Goal: Information Seeking & Learning: Learn about a topic

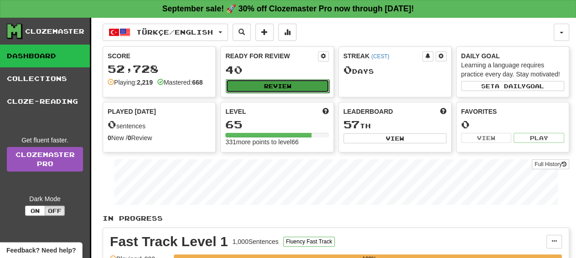
click at [297, 87] on button "Review" at bounding box center [277, 86] width 103 height 14
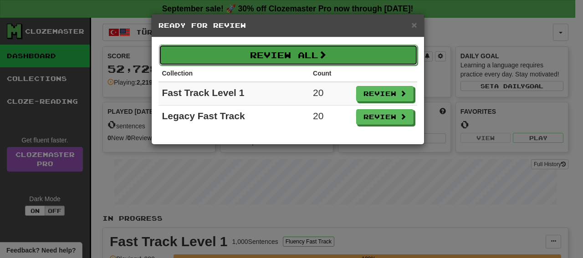
click at [325, 54] on span at bounding box center [323, 55] width 8 height 8
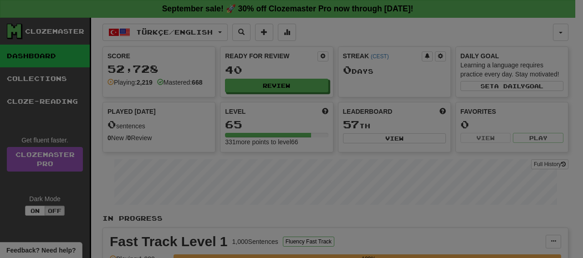
select select "**"
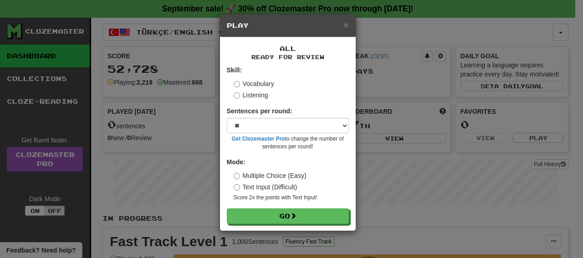
click at [301, 227] on div "All Ready for Review Skill: Vocabulary Listening Sentences per round: * ** ** *…" at bounding box center [288, 134] width 136 height 194
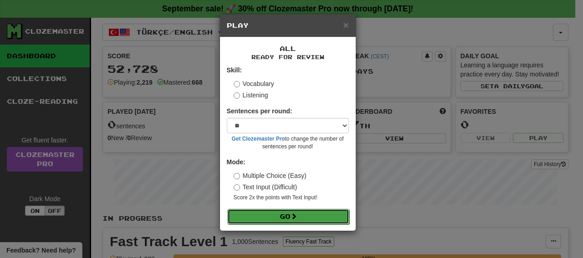
click at [304, 218] on button "Go" at bounding box center [288, 216] width 122 height 15
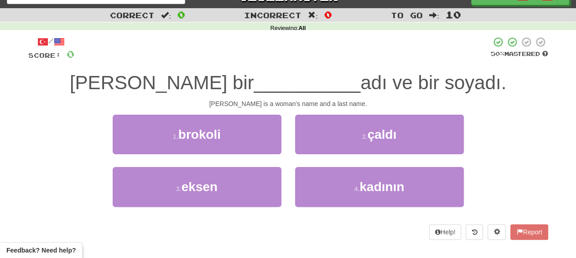
scroll to position [14, 0]
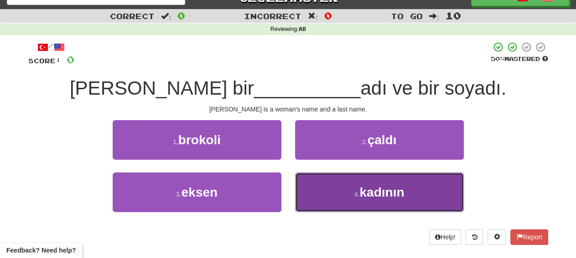
click at [394, 175] on button "4 . kadının" at bounding box center [379, 193] width 169 height 40
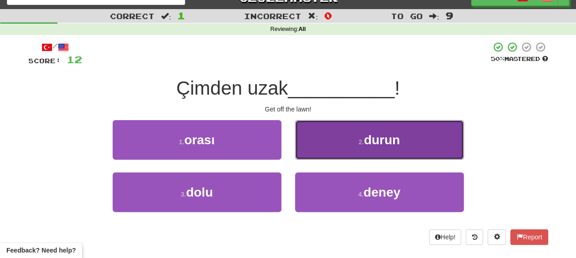
click at [339, 156] on button "2 . durun" at bounding box center [379, 140] width 169 height 40
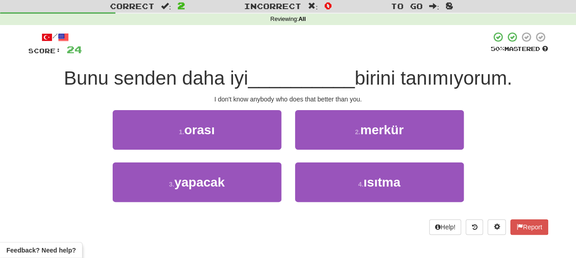
scroll to position [17, 0]
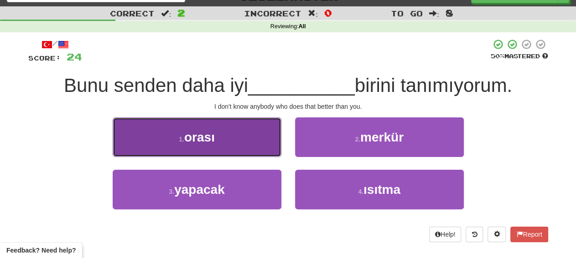
click at [263, 133] on button "1 . orası" at bounding box center [197, 138] width 169 height 40
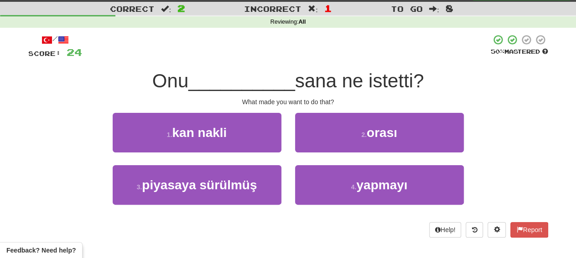
scroll to position [20, 0]
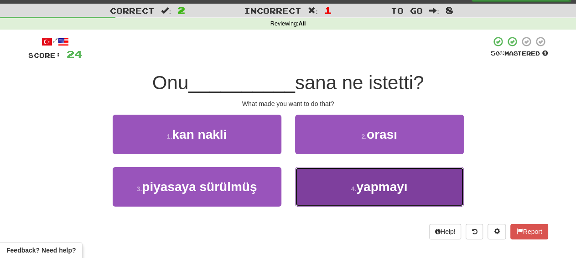
click at [349, 180] on button "4 . yapmayı" at bounding box center [379, 187] width 169 height 40
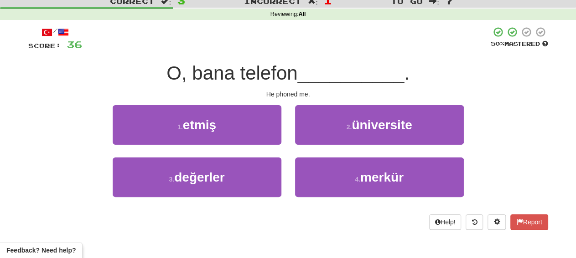
scroll to position [29, 0]
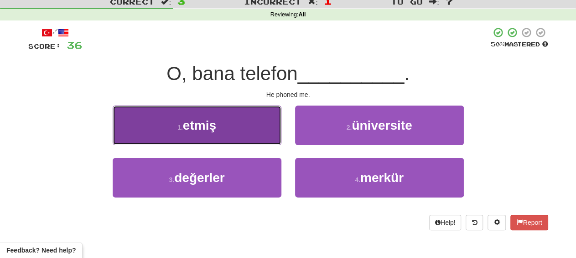
click at [252, 127] on button "1 . etmiş" at bounding box center [197, 126] width 169 height 40
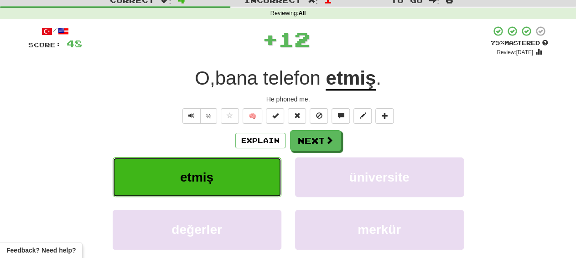
scroll to position [26, 0]
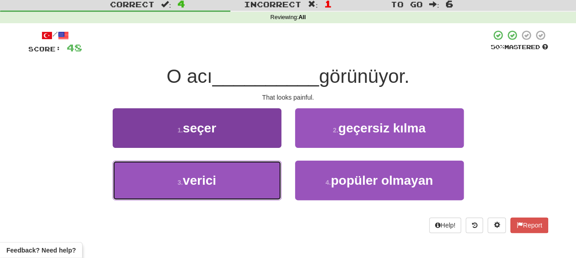
click at [206, 177] on span "verici" at bounding box center [199, 181] width 33 height 14
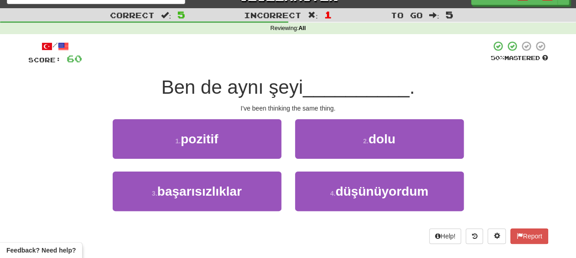
scroll to position [13, 0]
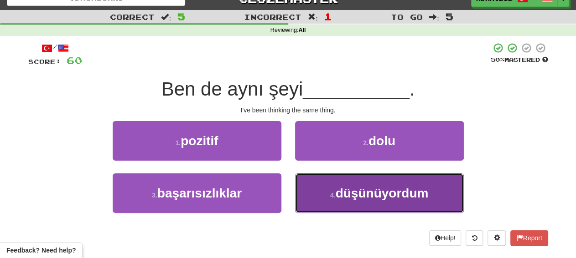
click at [326, 189] on button "4 . düşünüyordum" at bounding box center [379, 194] width 169 height 40
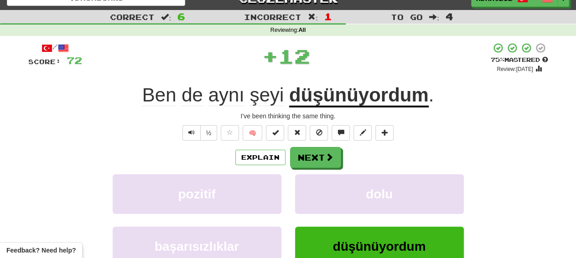
drag, startPoint x: 569, startPoint y: 66, endPoint x: 573, endPoint y: 70, distance: 5.2
click at [573, 70] on div "Correct : 6 Incorrect : 1 To go : 4 Reviewing : All / Score: 72 + 12 75 % Maste…" at bounding box center [288, 175] width 576 height 331
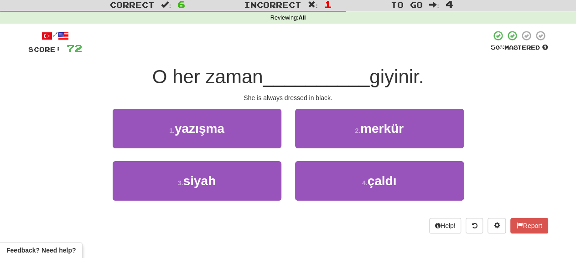
scroll to position [23, 0]
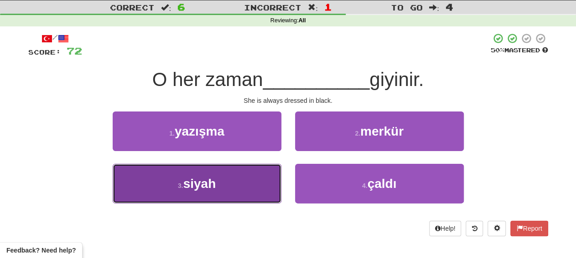
click at [237, 195] on button "3 . siyah" at bounding box center [197, 184] width 169 height 40
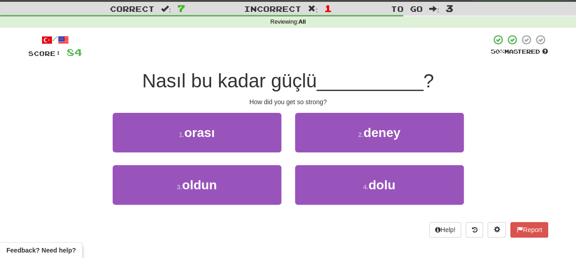
scroll to position [10, 0]
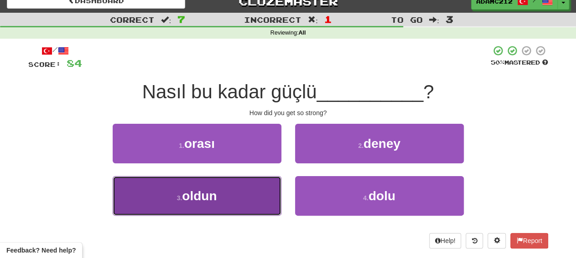
click at [177, 194] on button "3 . oldun" at bounding box center [197, 196] width 169 height 40
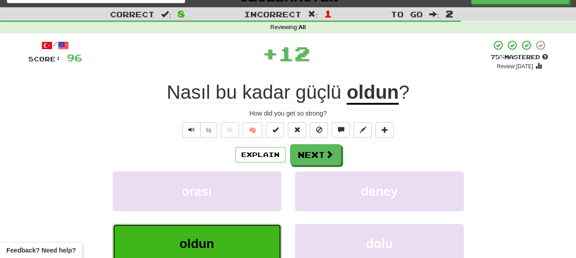
scroll to position [31, 0]
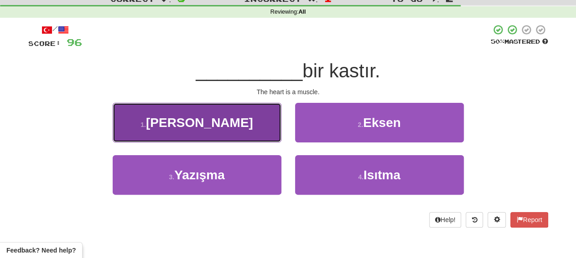
click at [237, 117] on button "1 . [GEOGRAPHIC_DATA]" at bounding box center [197, 123] width 169 height 40
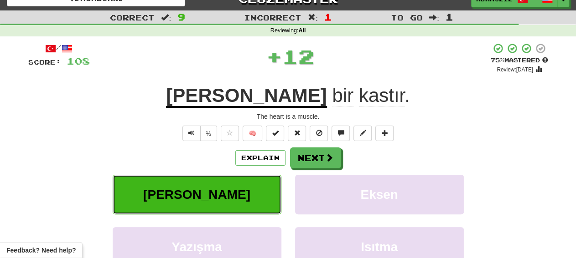
scroll to position [27, 0]
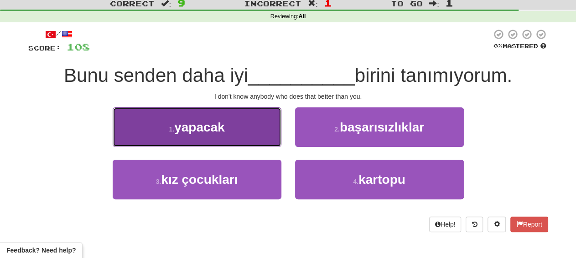
click at [232, 131] on button "1 . yapacak" at bounding box center [197, 128] width 169 height 40
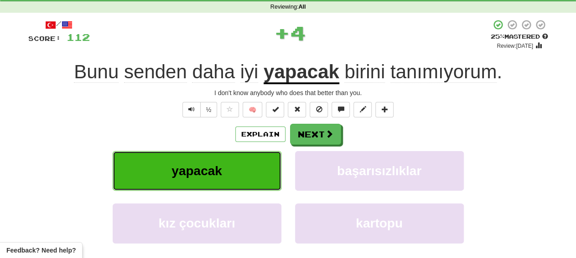
scroll to position [32, 0]
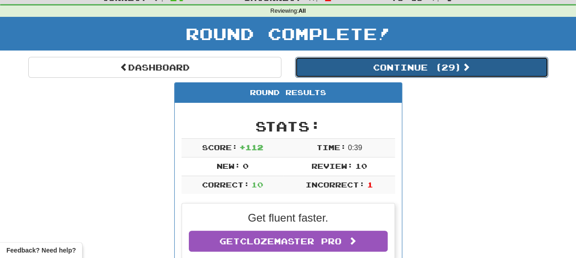
click at [485, 68] on button "Continue ( 29 )" at bounding box center [421, 67] width 253 height 21
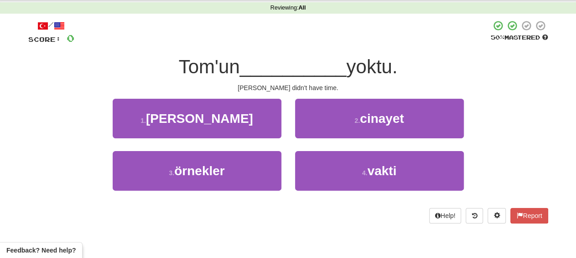
scroll to position [32, 0]
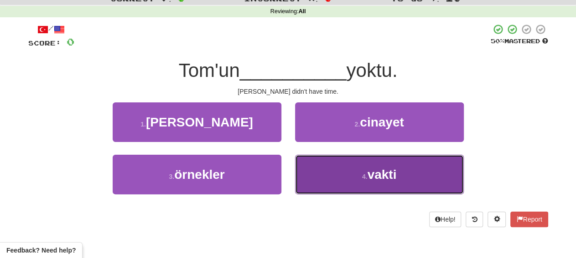
click at [388, 171] on span "vakti" at bounding box center [381, 175] width 29 height 14
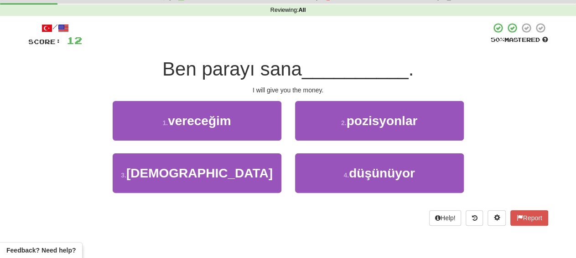
scroll to position [24, 0]
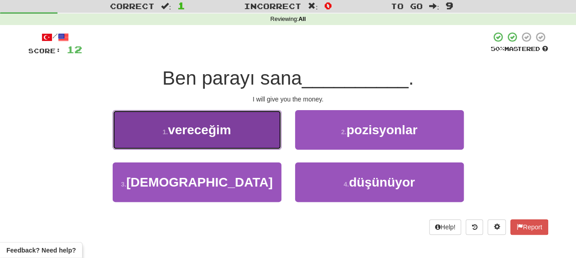
click at [253, 123] on button "1 . [GEOGRAPHIC_DATA]" at bounding box center [197, 130] width 169 height 40
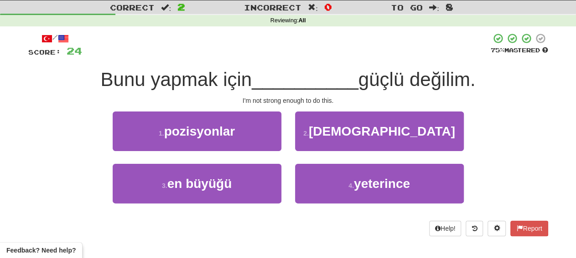
scroll to position [16, 0]
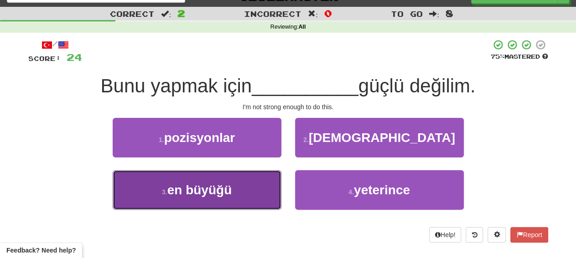
click at [255, 184] on button "3 . en büyüğü" at bounding box center [197, 190] width 169 height 40
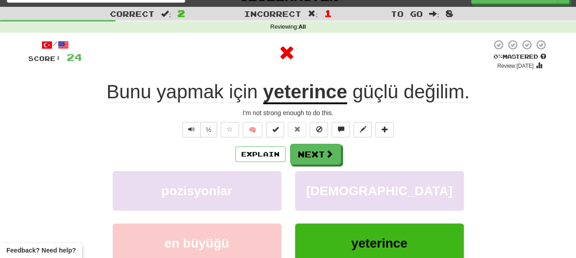
drag, startPoint x: 542, startPoint y: 77, endPoint x: 543, endPoint y: 87, distance: 10.1
click at [543, 87] on div "/ Score: 24 0 % Mastered Review: [DATE] Bunu yapmak için yeterince güçlü değili…" at bounding box center [287, 182] width 519 height 286
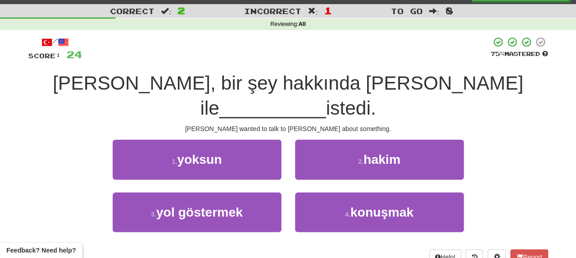
scroll to position [19, 0]
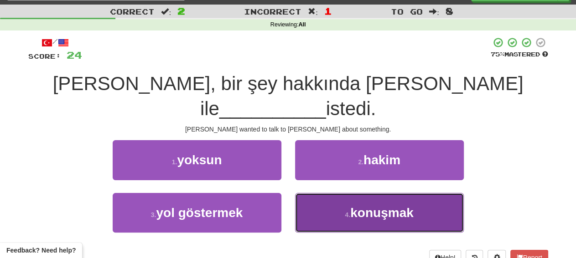
click at [398, 196] on button "4 . konuşmak" at bounding box center [379, 213] width 169 height 40
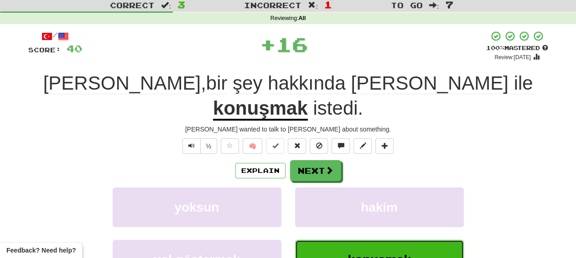
scroll to position [23, 0]
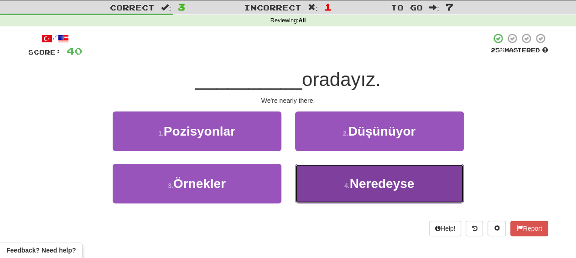
click at [351, 189] on span "Neredeyse" at bounding box center [381, 184] width 65 height 14
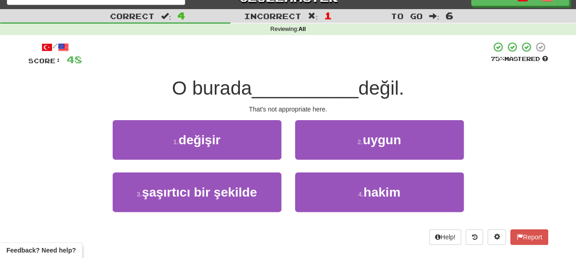
scroll to position [13, 0]
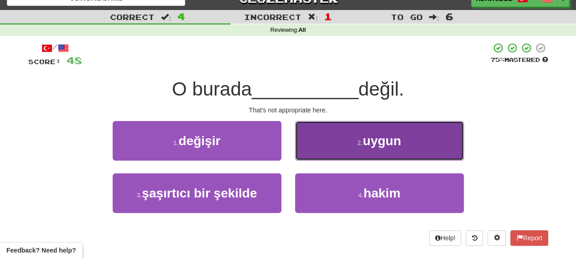
click at [389, 148] on button "2 . uygun" at bounding box center [379, 141] width 169 height 40
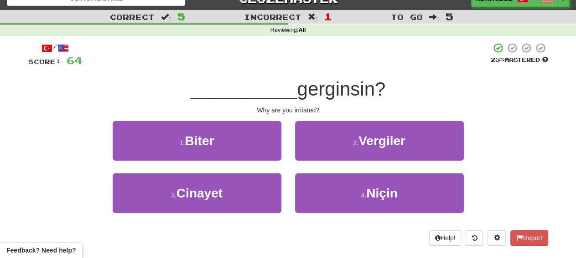
scroll to position [12, 0]
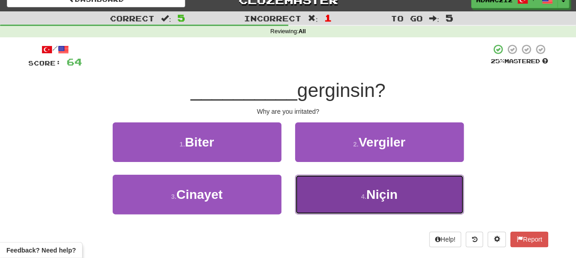
click at [354, 185] on button "4 . Niçin" at bounding box center [379, 195] width 169 height 40
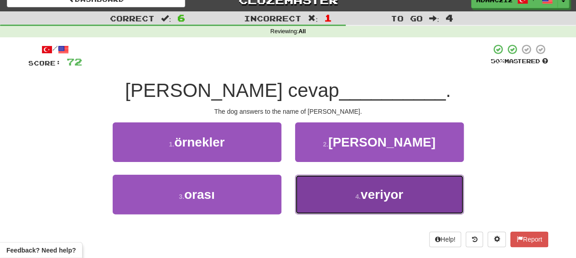
click at [373, 207] on button "4 . veriyor" at bounding box center [379, 195] width 169 height 40
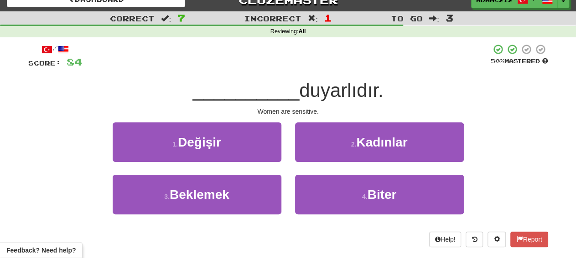
click at [403, 122] on div "/ Score: 84 50 % Mastered __________ duyarlıdır. Women are sensitive. 1 . Değiş…" at bounding box center [287, 146] width 519 height 204
click at [455, 117] on div "/ Score: 84 50 % Mastered __________ duyarlıdır. Women are sensitive. 1 . Değiş…" at bounding box center [287, 146] width 519 height 204
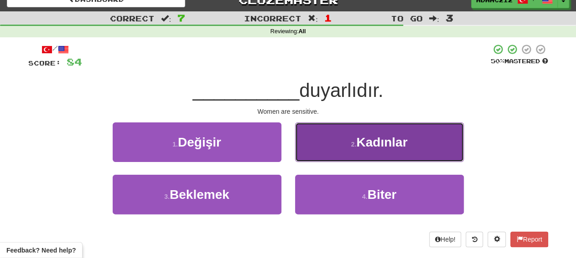
click at [436, 132] on button "2 . Kadınlar" at bounding box center [379, 143] width 169 height 40
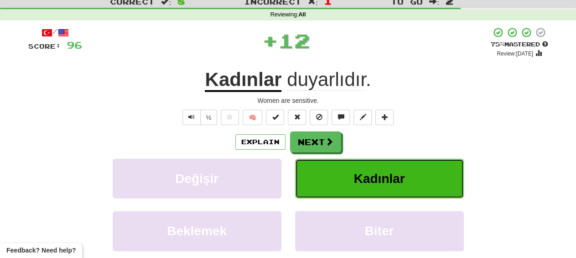
scroll to position [22, 0]
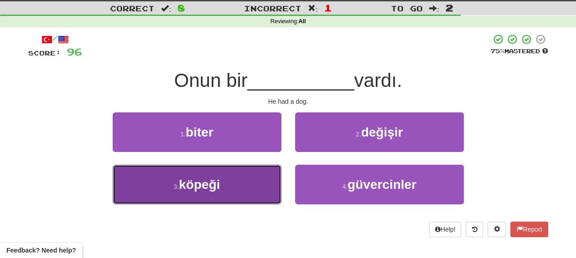
click at [233, 175] on button "3 . köpeği" at bounding box center [197, 185] width 169 height 40
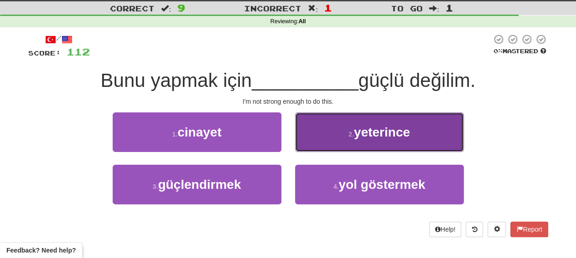
click at [335, 132] on button "2 . yeterince" at bounding box center [379, 133] width 169 height 40
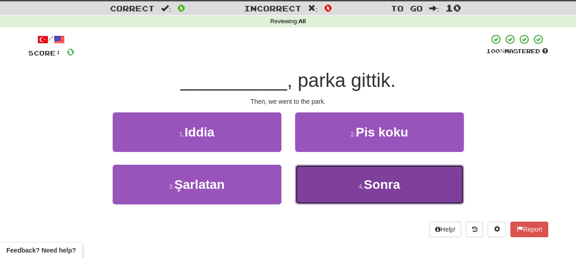
click at [392, 182] on span "Sonra" at bounding box center [382, 185] width 36 height 14
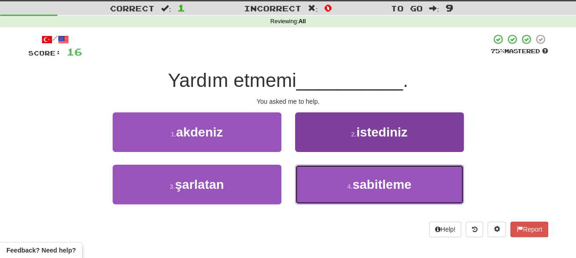
drag, startPoint x: 338, startPoint y: 200, endPoint x: 331, endPoint y: 140, distance: 60.1
click at [331, 140] on div "1 . akdeniz 2 . istediniz 3 . şarlatan 4 . sabitleme" at bounding box center [287, 165] width 533 height 105
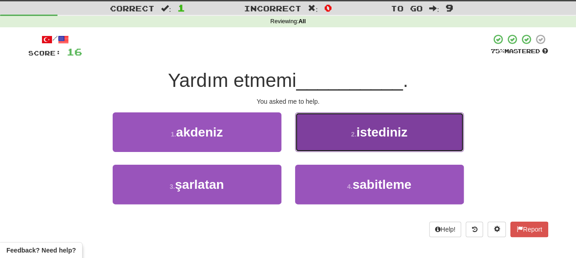
click at [331, 140] on button "2 . istediniz" at bounding box center [379, 133] width 169 height 40
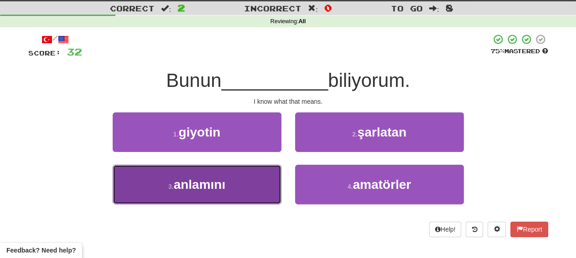
click at [251, 197] on button "3 . anlamını" at bounding box center [197, 185] width 169 height 40
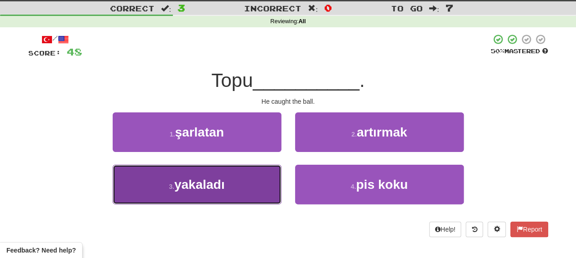
click at [248, 180] on button "3 . yakaladı" at bounding box center [197, 185] width 169 height 40
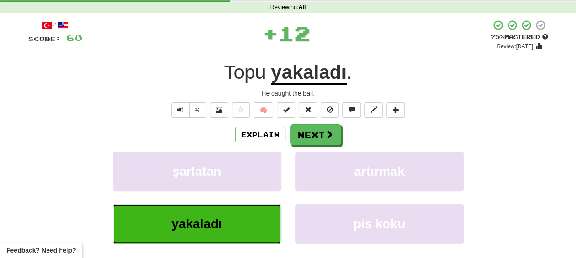
scroll to position [31, 0]
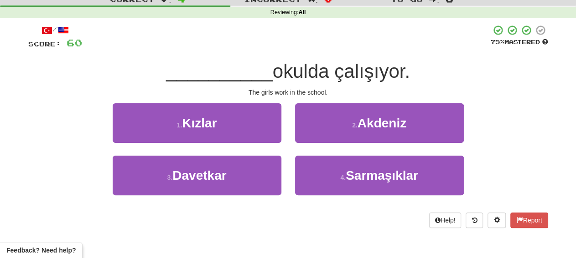
click at [289, 118] on div "2 . [GEOGRAPHIC_DATA]" at bounding box center [379, 129] width 182 height 52
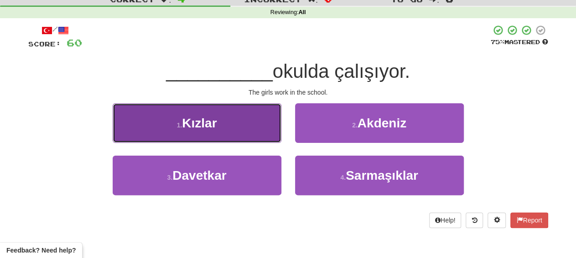
click at [264, 118] on button "1 . Kızlar" at bounding box center [197, 123] width 169 height 40
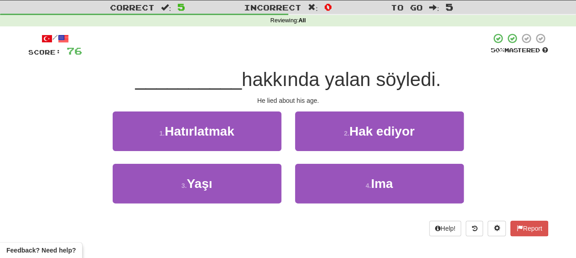
scroll to position [15, 0]
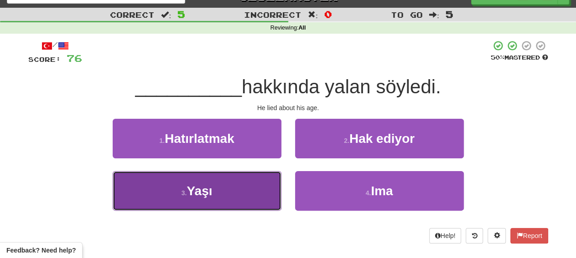
click at [208, 189] on span "Yaşı" at bounding box center [199, 191] width 26 height 14
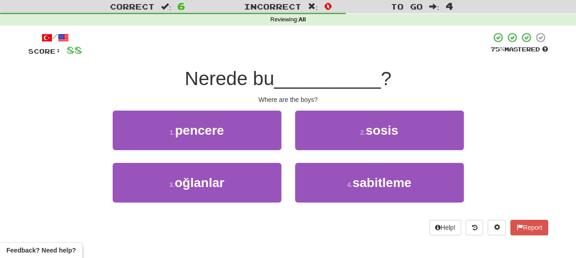
scroll to position [5, 0]
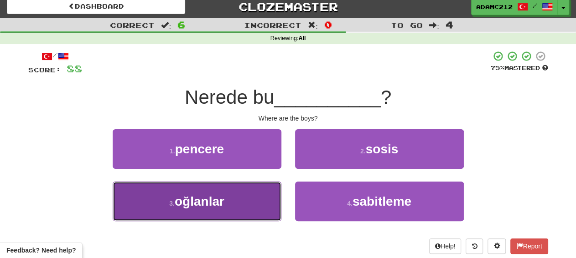
click at [247, 203] on button "3 . oğlanlar" at bounding box center [197, 202] width 169 height 40
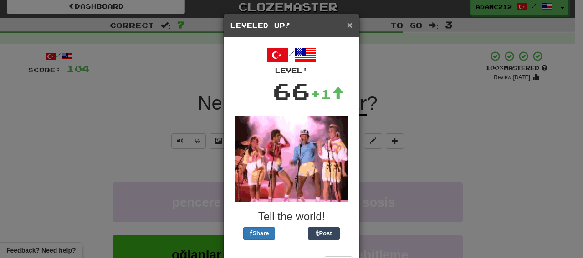
click at [349, 23] on span "×" at bounding box center [349, 25] width 5 height 10
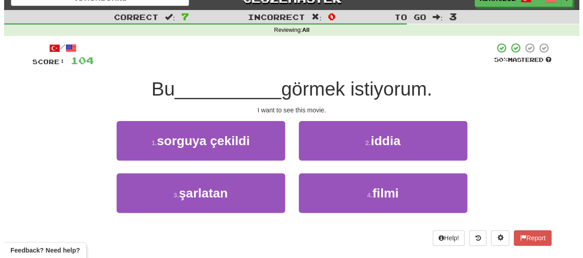
scroll to position [14, 0]
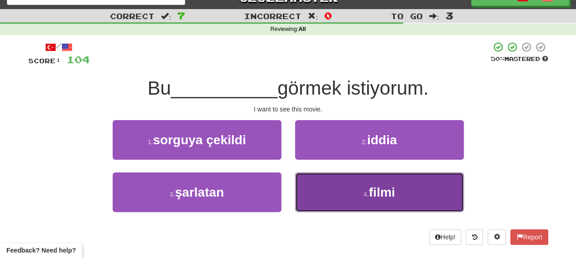
click at [384, 188] on span "filmi" at bounding box center [382, 192] width 26 height 14
